Goal: Task Accomplishment & Management: Complete application form

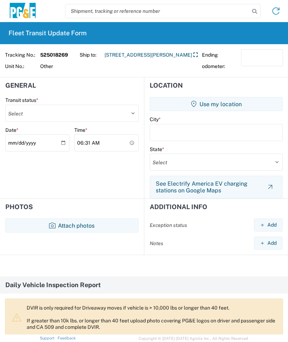
click at [58, 223] on button "Attach photos" at bounding box center [71, 225] width 133 height 14
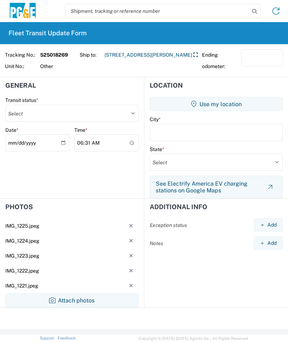
click at [127, 107] on select "Select Delivered Picked Up" at bounding box center [71, 113] width 133 height 17
select select "PICKEDUP"
click at [222, 103] on button "Use my location" at bounding box center [216, 104] width 133 height 14
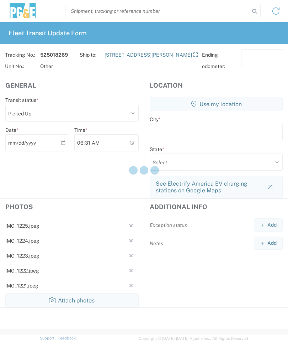
type input "Olivehurst"
select select "CA"
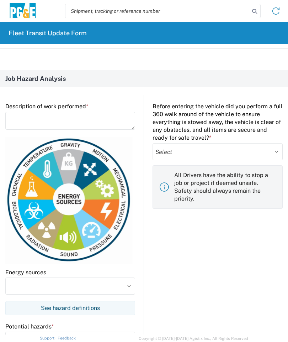
scroll to position [376, 0]
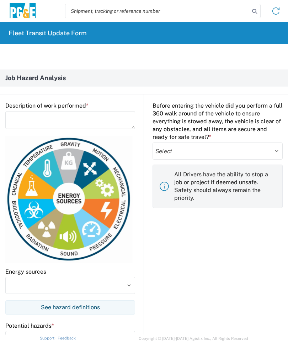
click at [16, 115] on textarea at bounding box center [70, 120] width 130 height 18
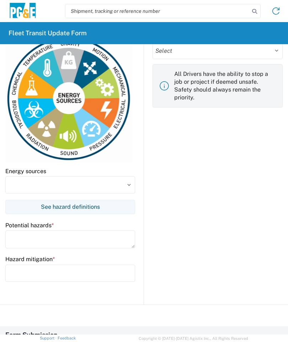
scroll to position [478, 0]
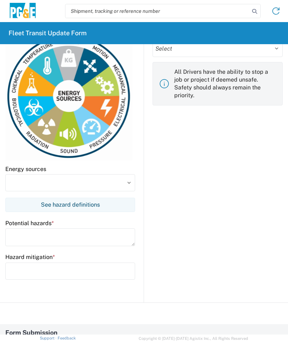
type textarea "Load container"
click at [27, 175] on input at bounding box center [70, 182] width 130 height 17
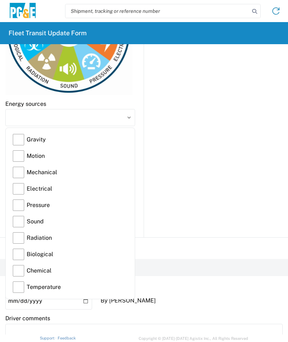
scroll to position [545, 0]
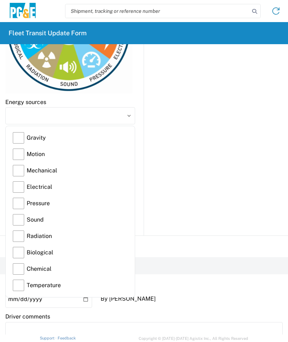
click at [22, 136] on label "Gravity" at bounding box center [70, 138] width 115 height 16
click at [0, 0] on input "Gravity" at bounding box center [0, 0] width 0 height 0
click at [38, 152] on label "Motion" at bounding box center [70, 154] width 115 height 16
click at [0, 0] on input "Motion" at bounding box center [0, 0] width 0 height 0
click at [46, 166] on label "Mechanical" at bounding box center [70, 170] width 115 height 16
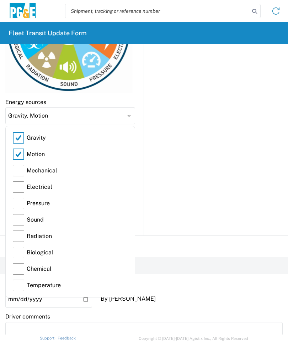
click at [0, 0] on input "Mechanical" at bounding box center [0, 0] width 0 height 0
type input "Gravity, Motion, Mechanical"
click at [131, 118] on input "Gravity, Motion, Mechanical" at bounding box center [70, 115] width 130 height 17
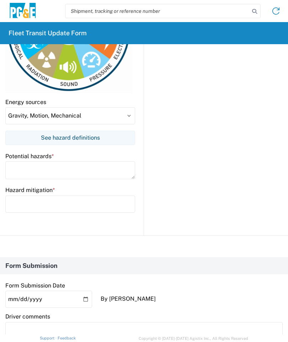
click at [68, 167] on textarea at bounding box center [70, 170] width 130 height 18
type textarea "Slips, trips and falls. Pinch points and backing up. [GEOGRAPHIC_DATA]."
click at [13, 197] on input "text" at bounding box center [70, 203] width 130 height 17
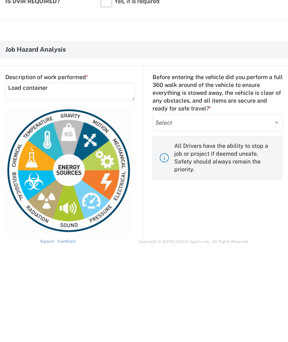
scroll to position [305, 0]
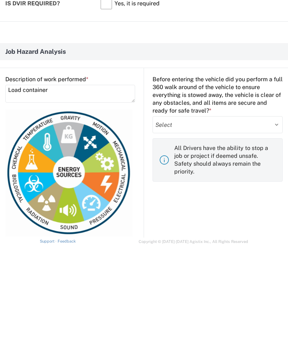
type input "3 points of contact and watch for uneven ground. Pay attention to hands when us…"
click at [272, 213] on select "Select Yes No" at bounding box center [218, 221] width 130 height 17
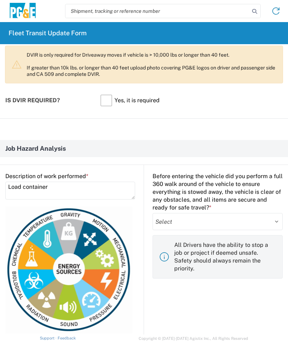
select select "yes"
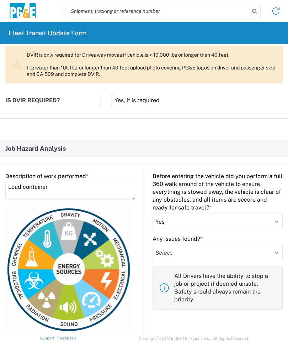
click at [204, 250] on select "Select Yes No" at bounding box center [218, 252] width 130 height 17
select select "no"
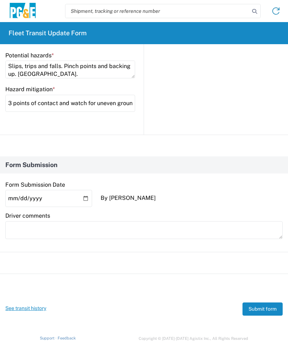
scroll to position [646, 0]
click at [263, 303] on button "Submit form" at bounding box center [263, 309] width 40 height 13
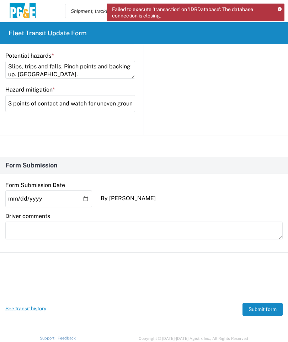
click at [263, 305] on button "Submit form" at bounding box center [263, 309] width 40 height 13
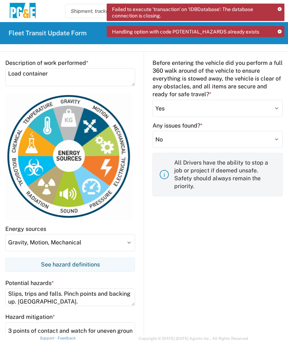
scroll to position [415, 0]
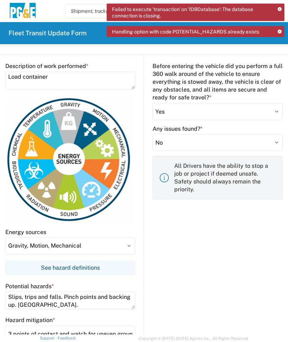
click at [280, 30] on icon at bounding box center [280, 32] width 4 height 4
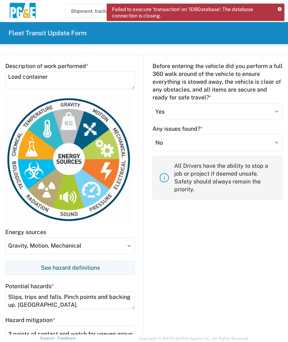
click at [278, 10] on icon at bounding box center [280, 9] width 4 height 4
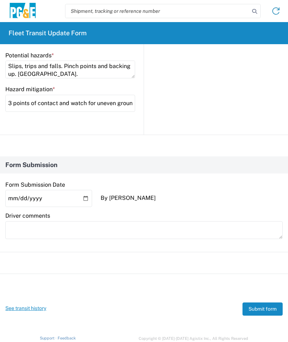
scroll to position [646, 0]
click at [270, 304] on button "Submit form" at bounding box center [263, 309] width 40 height 13
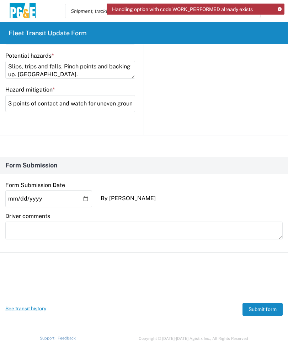
click at [284, 5] on div "Handling option with code WORK_PERFORMED already exists" at bounding box center [196, 9] width 178 height 11
click at [278, 10] on icon at bounding box center [280, 9] width 4 height 4
